Goal: Obtain resource: Download file/media

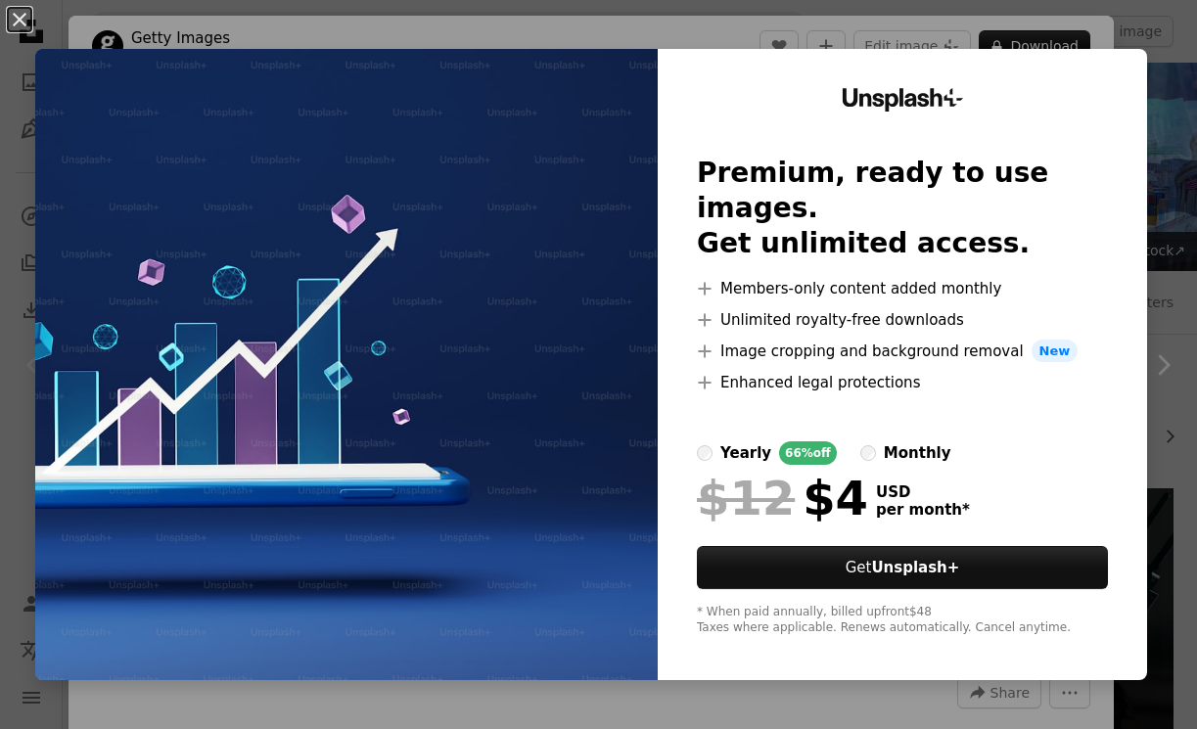
click at [449, 348] on img at bounding box center [346, 364] width 623 height 631
click at [19, 10] on button "An X shape" at bounding box center [19, 19] width 23 height 23
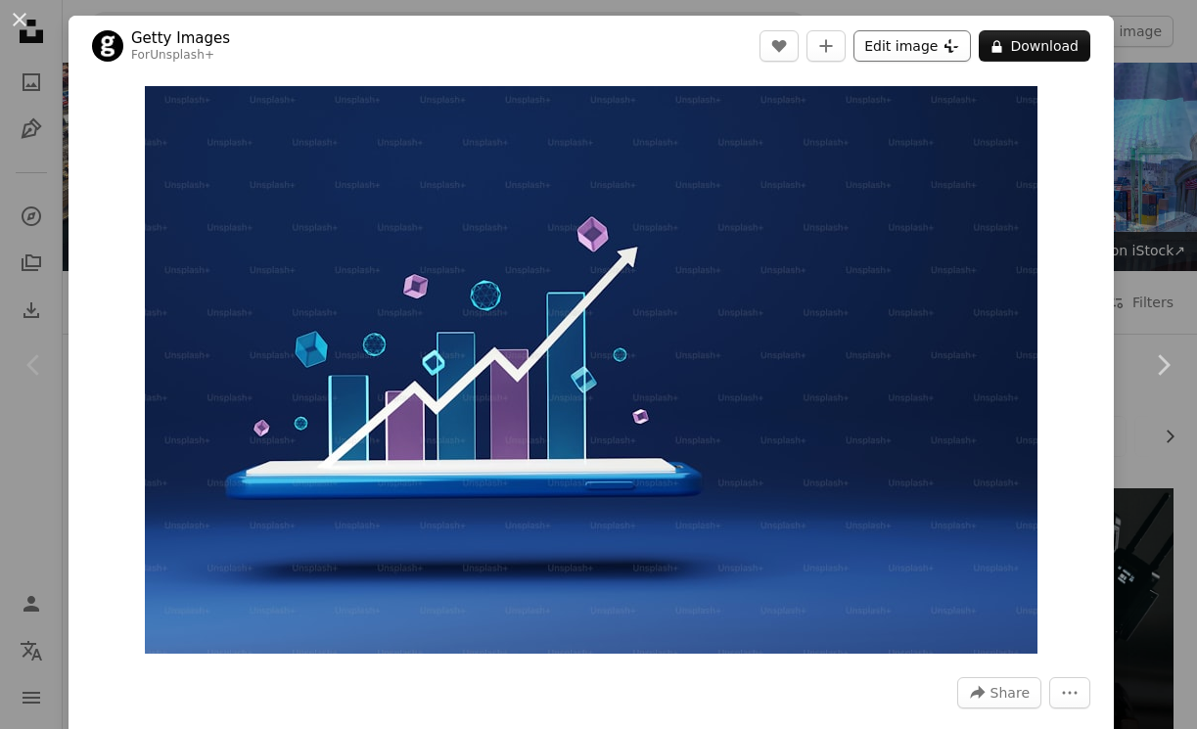
click at [883, 39] on button "Edit image Plus sign for Unsplash+" at bounding box center [912, 45] width 117 height 31
